Goal: Task Accomplishment & Management: Manage account settings

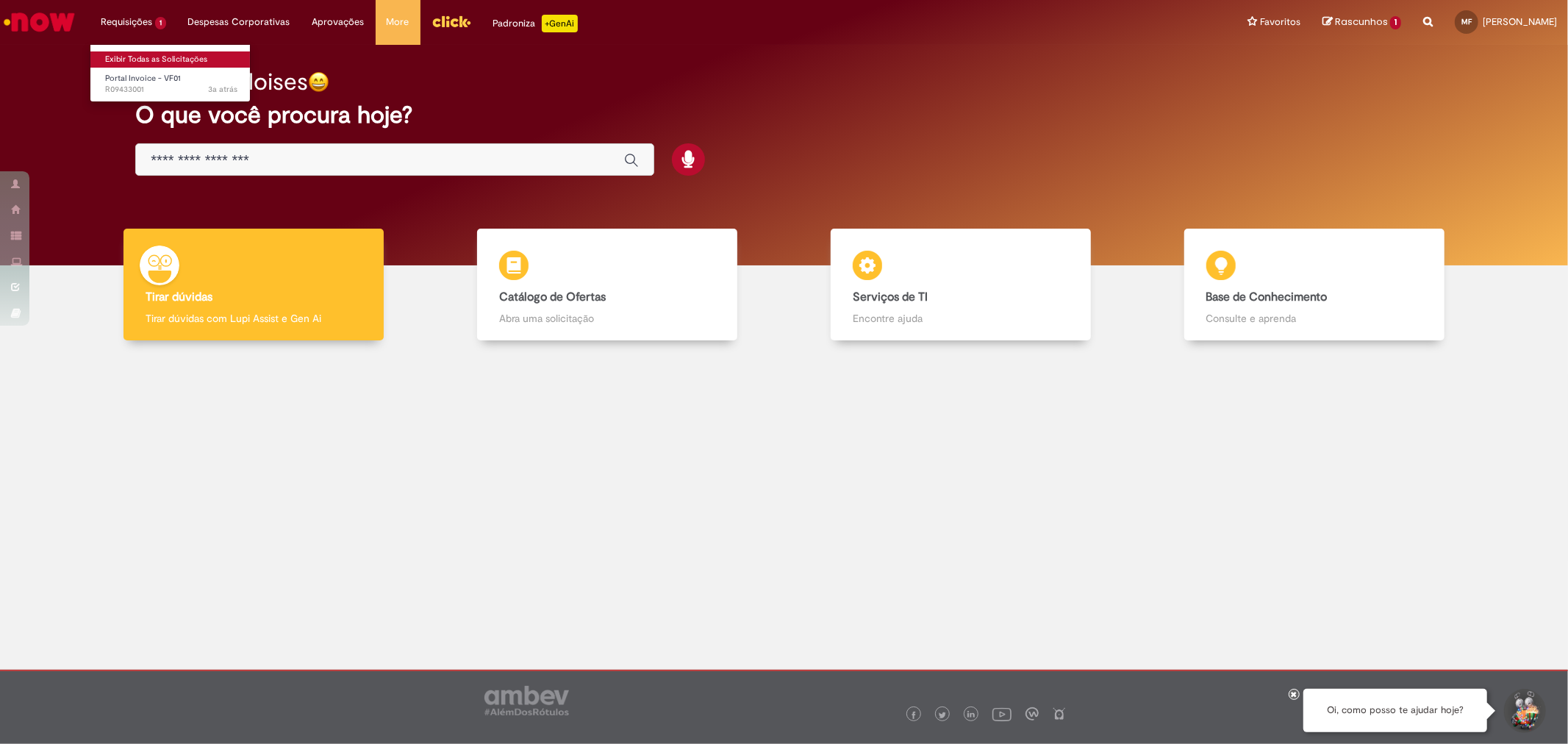
click at [144, 56] on link "Exibir Todas as Solicitações" at bounding box center [170, 59] width 162 height 16
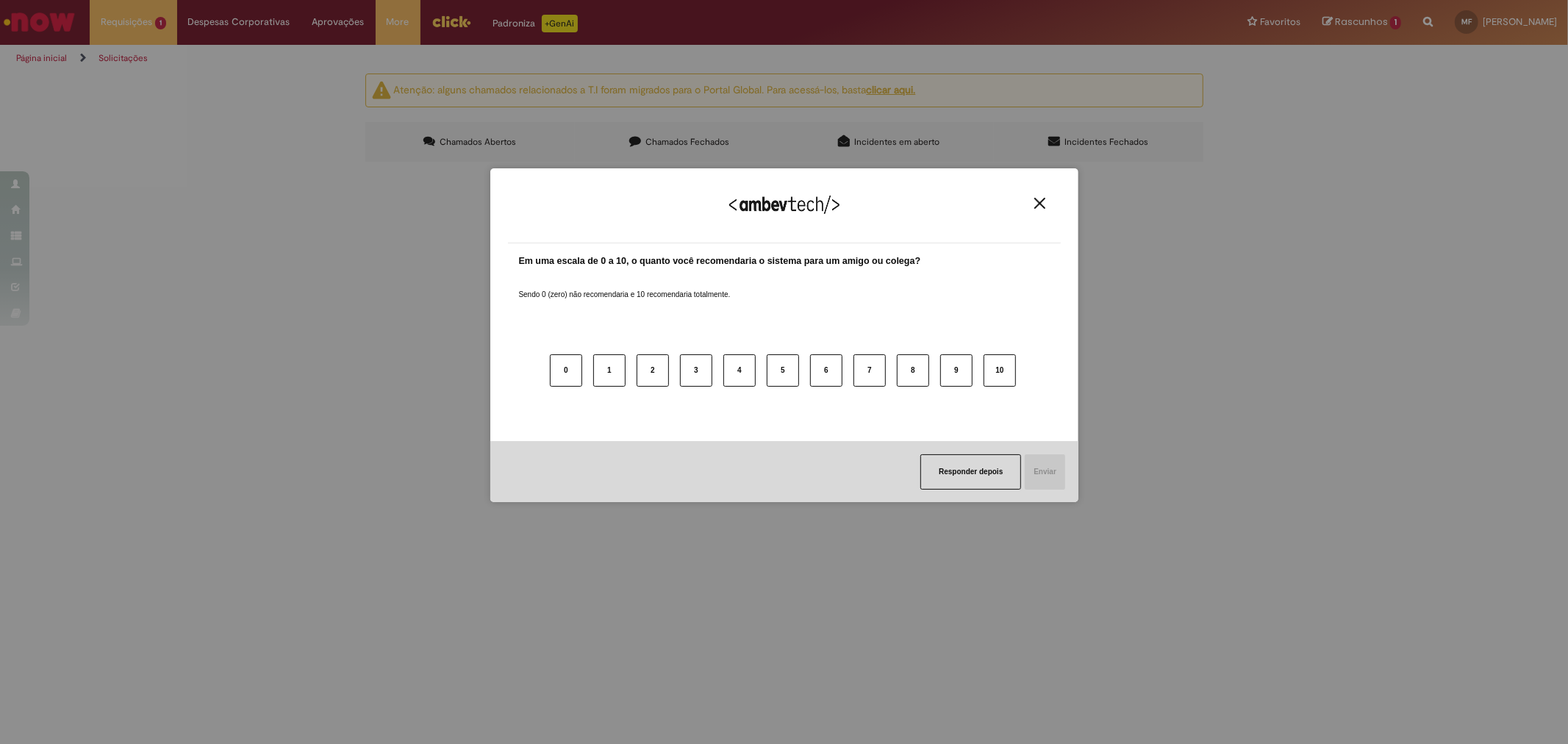
click at [1037, 210] on div "Agradecemos seu feedback!" at bounding box center [784, 214] width 553 height 57
click at [1034, 204] on img "Close" at bounding box center [1039, 202] width 11 height 11
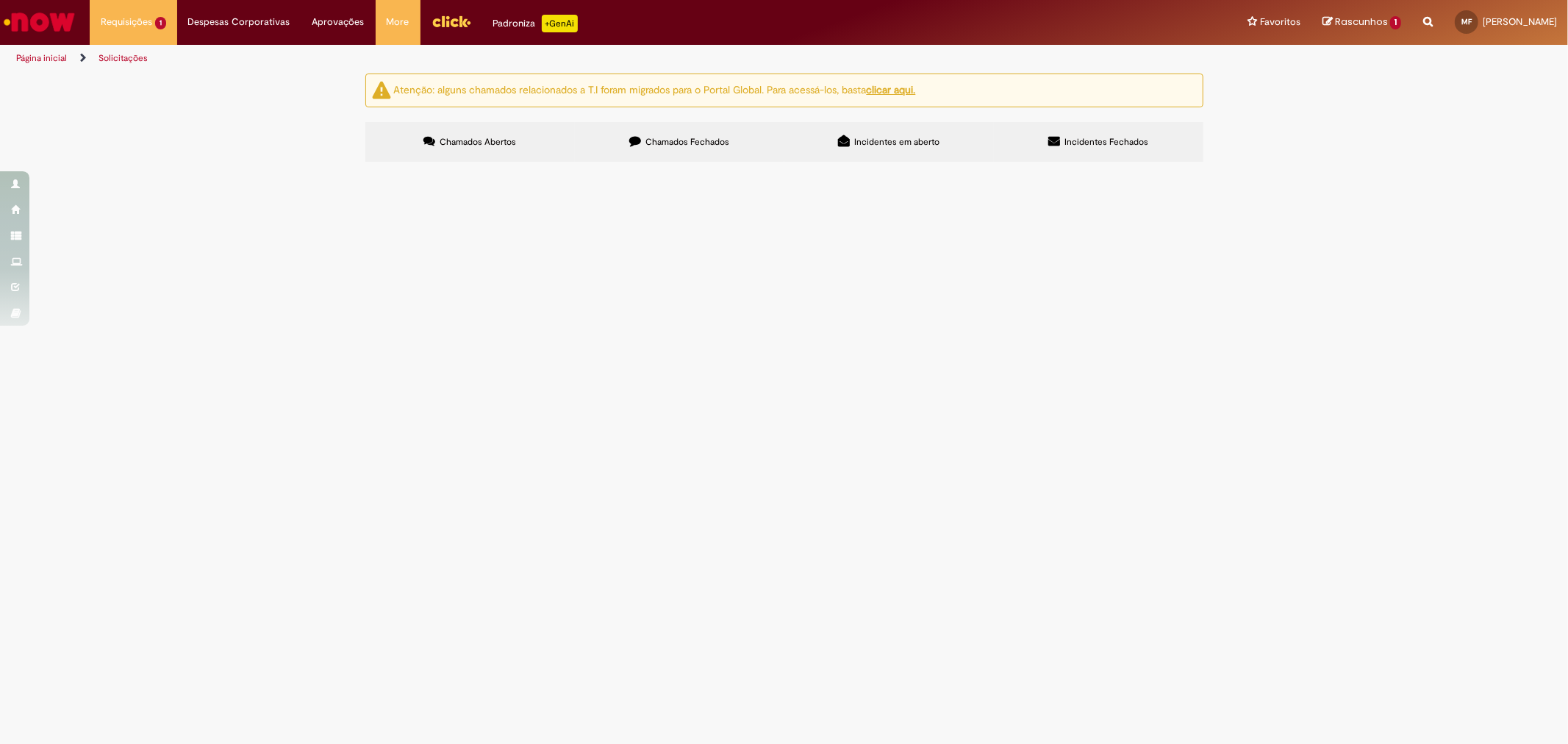
drag, startPoint x: 1412, startPoint y: 0, endPoint x: 1487, endPoint y: 93, distance: 119.5
click at [1487, 93] on div "Atenção: alguns chamados relacionados a T.I foram migrados para o Portal Global…" at bounding box center [784, 120] width 1568 height 93
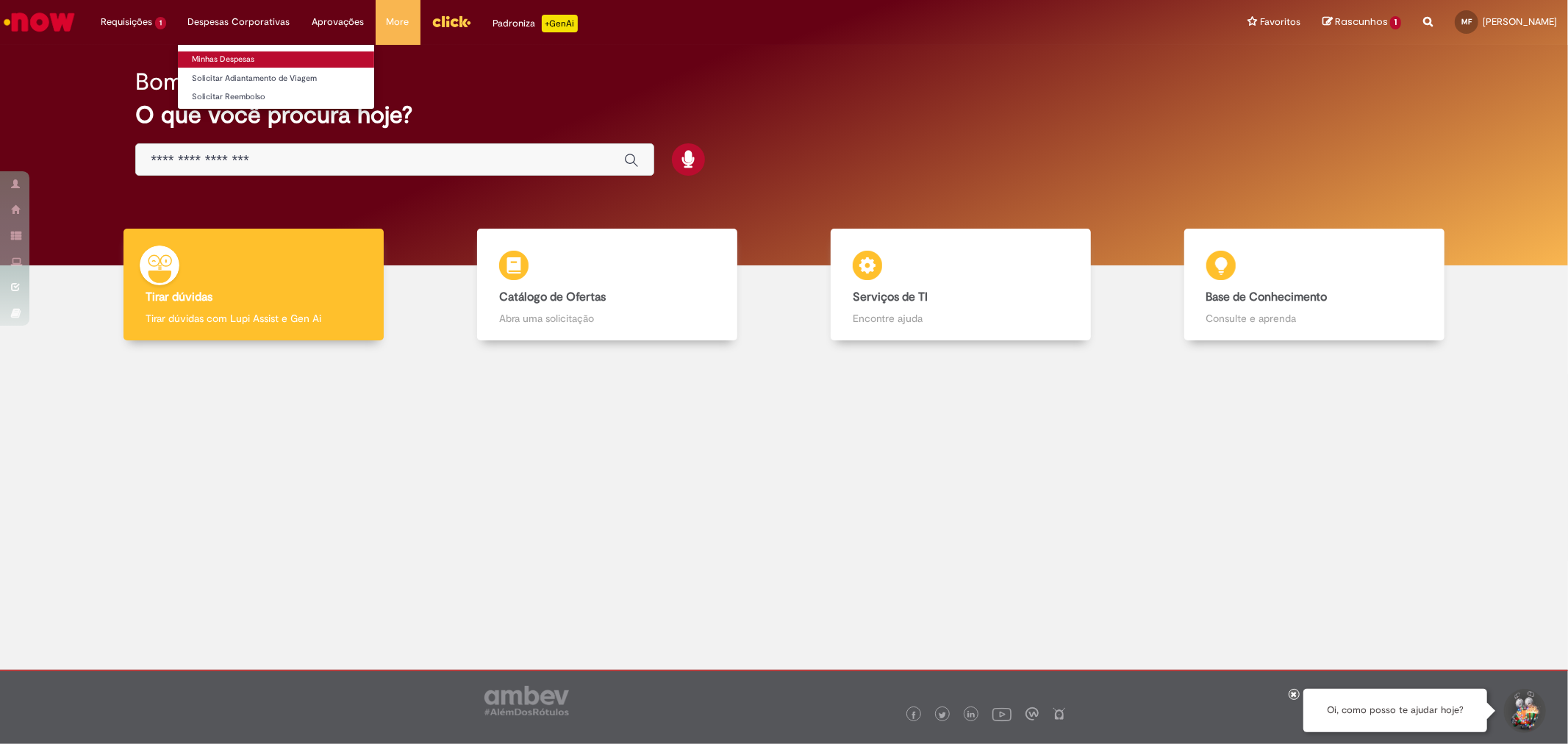
click at [219, 59] on link "Minhas Despesas" at bounding box center [276, 59] width 197 height 16
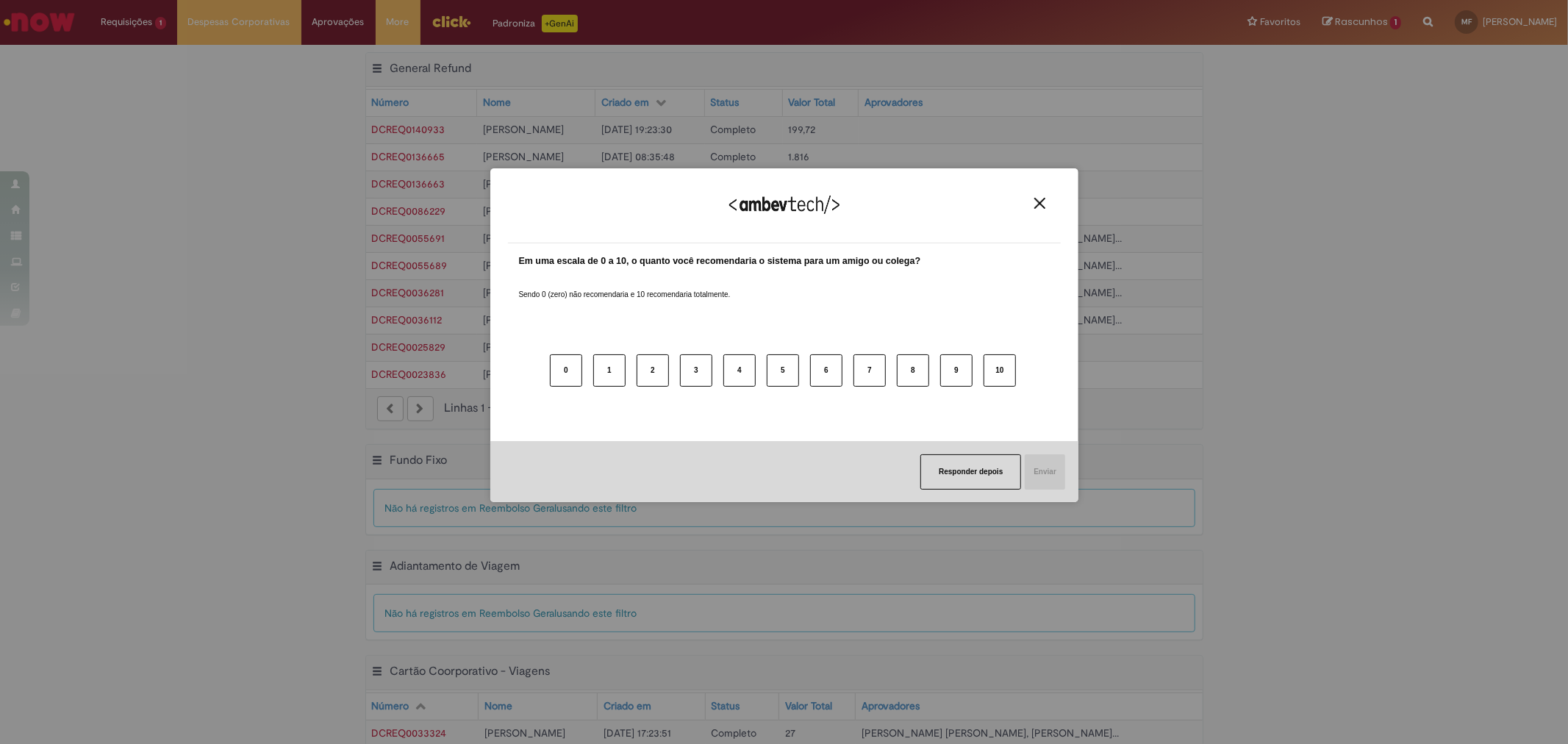
click at [1046, 203] on button "Close" at bounding box center [1039, 202] width 19 height 13
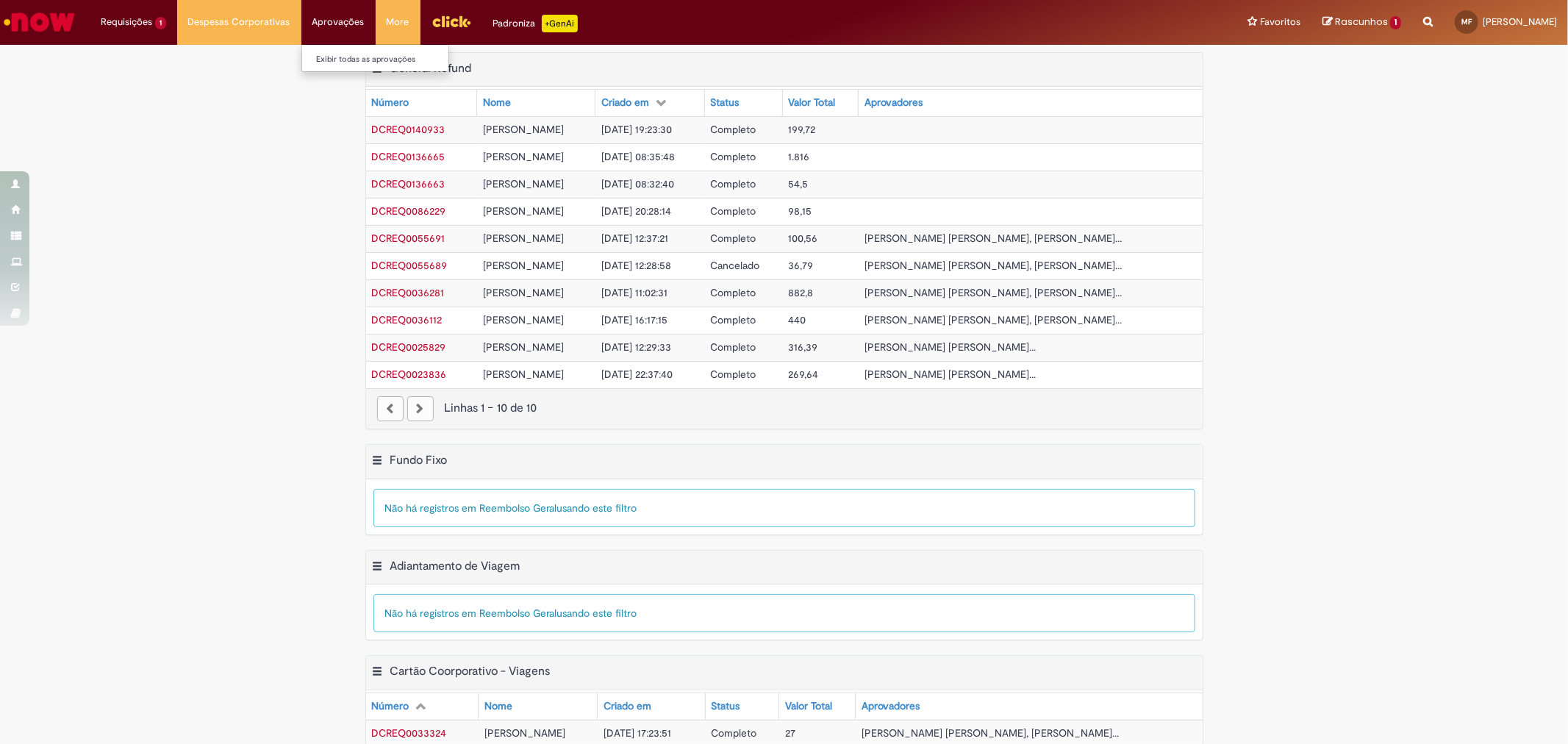
click at [353, 13] on li "Aprovações Exibir todas as aprovações" at bounding box center [338, 22] width 75 height 45
click at [343, 26] on li "Aprovações Exibir todas as aprovações" at bounding box center [338, 22] width 75 height 45
click at [352, 57] on link "Exibir todas as aprovações" at bounding box center [383, 59] width 162 height 16
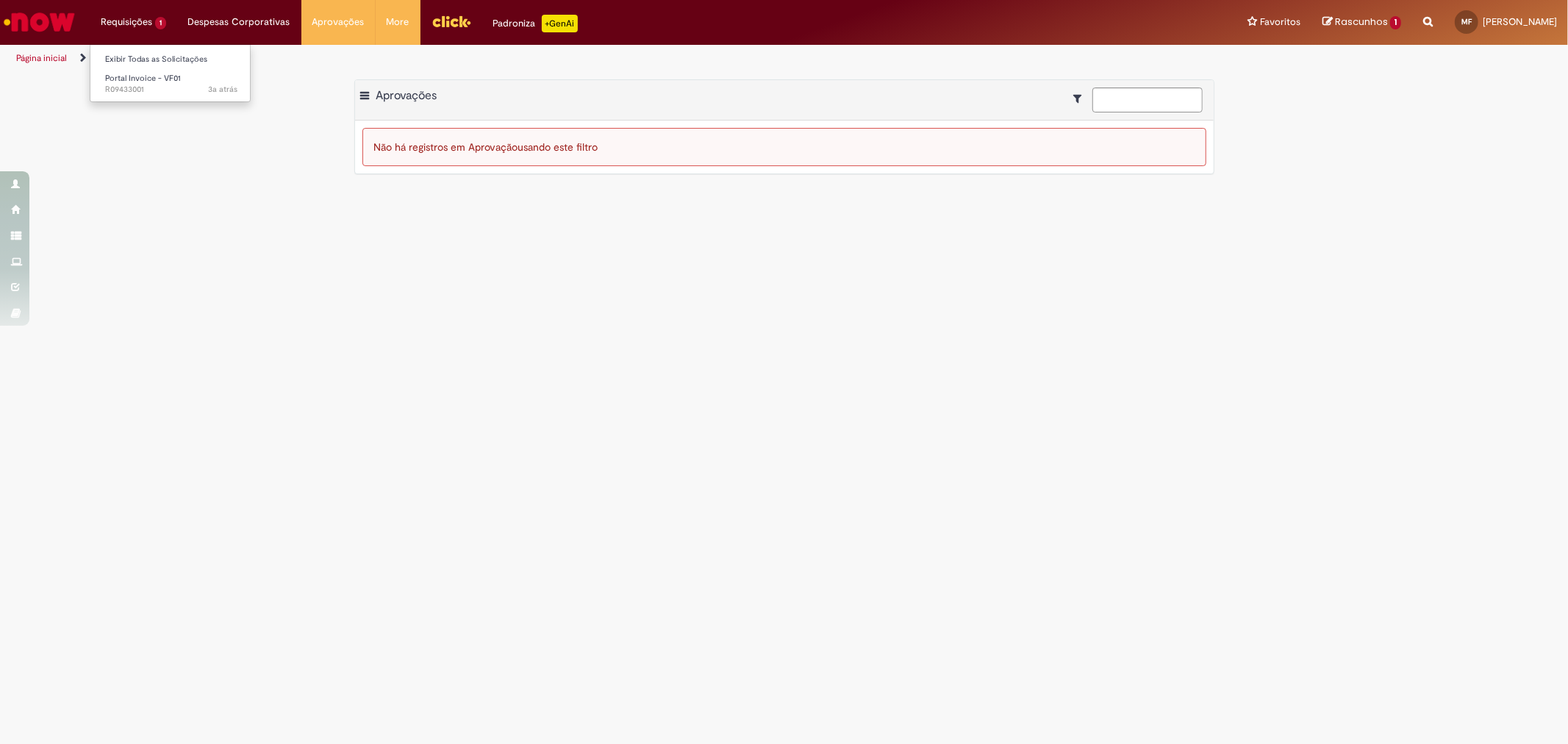
click at [130, 19] on li "Requisições 1 Exibir Todas as Solicitações Portal Invoice - VF01 3a atrás 3 ano…" at bounding box center [134, 22] width 87 height 45
click at [215, 188] on div "Exportar como PDF Exportar como Excel Exportar como CSV Aprovações Não há regis…" at bounding box center [784, 134] width 1568 height 109
